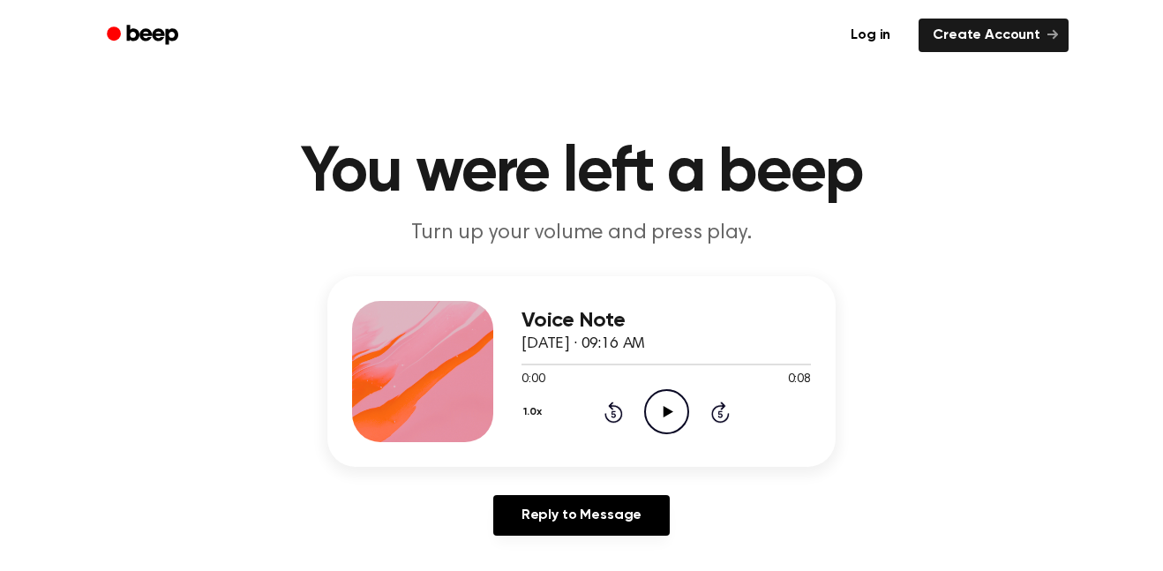
click at [661, 404] on icon "Play Audio" at bounding box center [666, 411] width 45 height 45
click at [658, 398] on icon "Play Audio" at bounding box center [666, 411] width 45 height 45
click at [724, 420] on icon at bounding box center [720, 411] width 19 height 21
click at [614, 408] on icon "Rewind 5 seconds" at bounding box center [612, 412] width 19 height 23
click at [657, 415] on icon "Play Audio" at bounding box center [666, 411] width 45 height 45
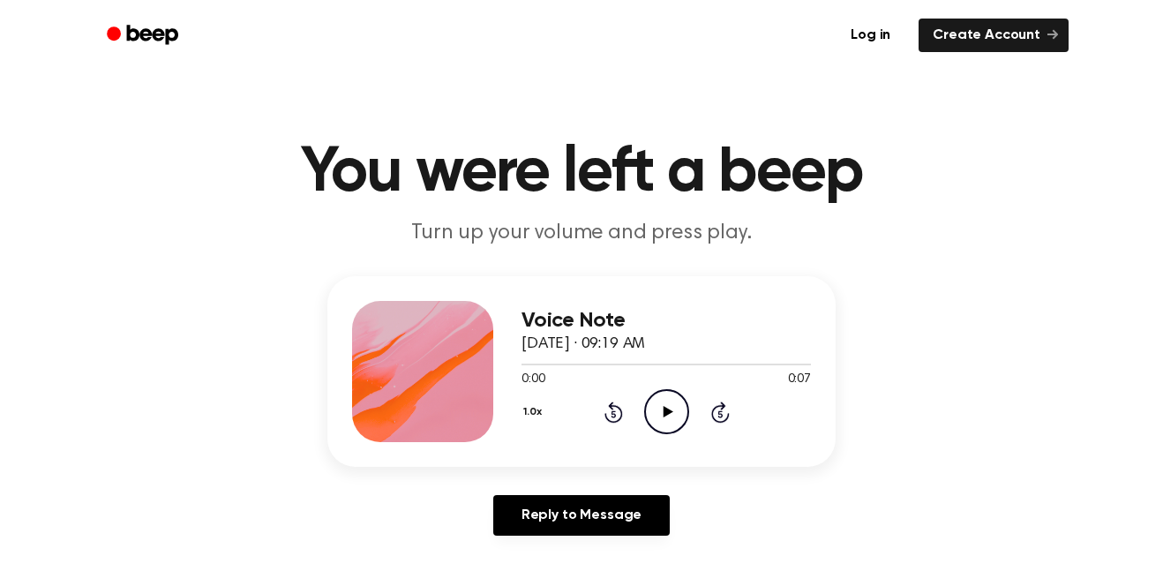
click at [650, 410] on icon "Play Audio" at bounding box center [666, 411] width 45 height 45
click at [655, 423] on icon "Play Audio" at bounding box center [666, 411] width 45 height 45
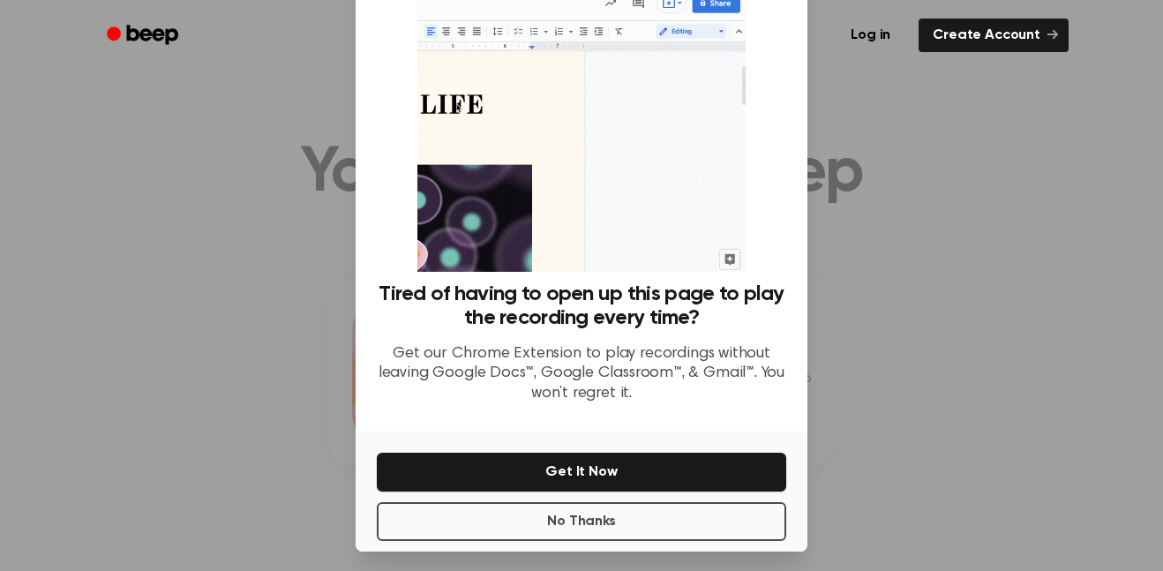
scroll to position [71, 0]
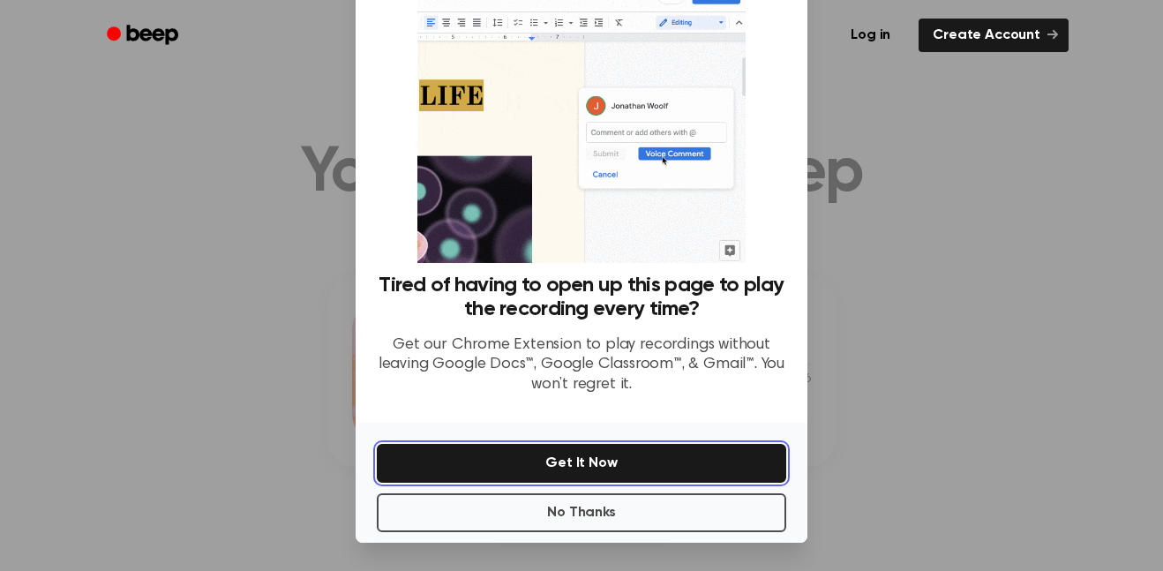
click at [626, 453] on button "Get It Now" at bounding box center [581, 463] width 409 height 39
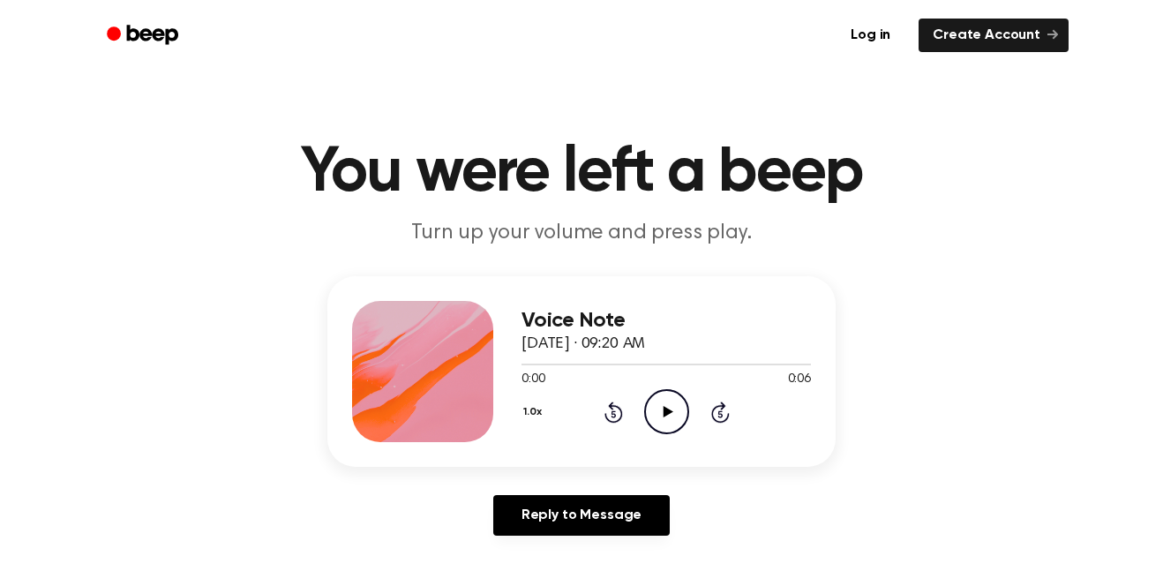
click at [653, 399] on icon "Play Audio" at bounding box center [666, 411] width 45 height 45
click at [650, 407] on icon "Play Audio" at bounding box center [666, 411] width 45 height 45
click at [678, 403] on icon "Play Audio" at bounding box center [666, 411] width 45 height 45
click at [662, 412] on icon "Play Audio" at bounding box center [666, 411] width 45 height 45
click at [656, 420] on icon "Play Audio" at bounding box center [666, 411] width 45 height 45
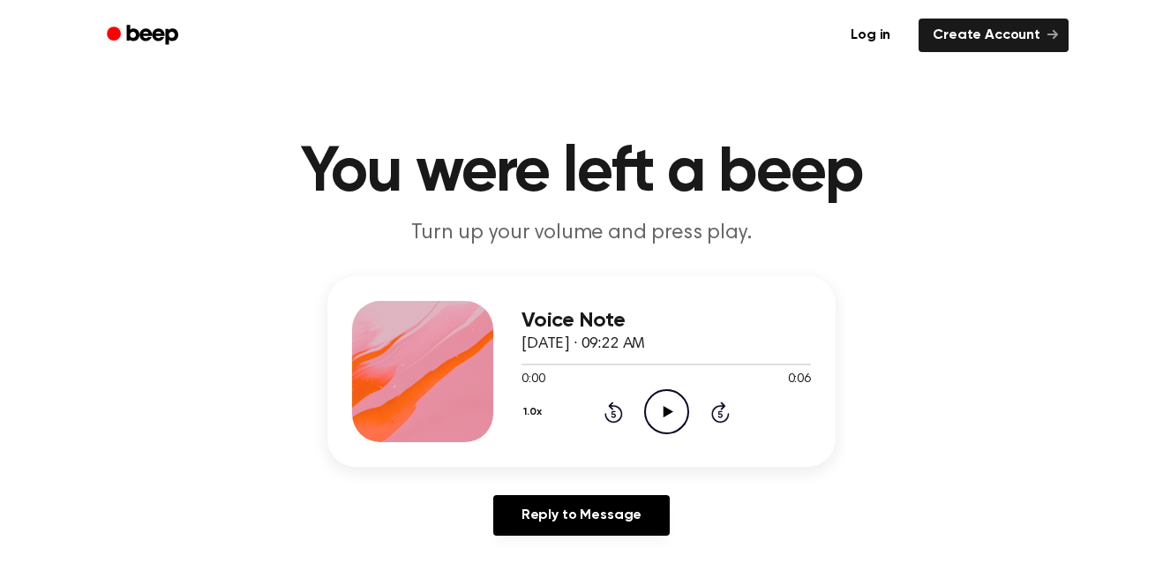
click at [649, 414] on icon "Play Audio" at bounding box center [666, 411] width 45 height 45
click at [655, 421] on icon "Play Audio" at bounding box center [666, 411] width 45 height 45
click at [682, 413] on icon "Play Audio" at bounding box center [666, 411] width 45 height 45
click at [682, 413] on icon "Pause Audio" at bounding box center [666, 411] width 45 height 45
click at [653, 419] on icon "Play Audio" at bounding box center [666, 411] width 45 height 45
